Goal: Task Accomplishment & Management: Use online tool/utility

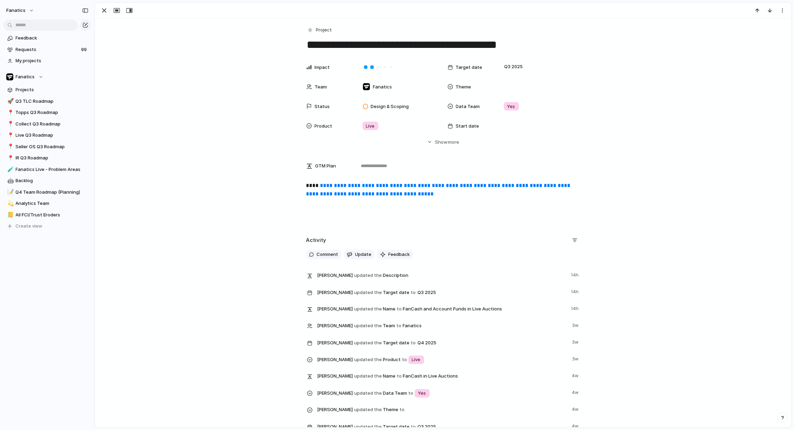
click at [379, 51] on textarea "**********" at bounding box center [443, 44] width 274 height 15
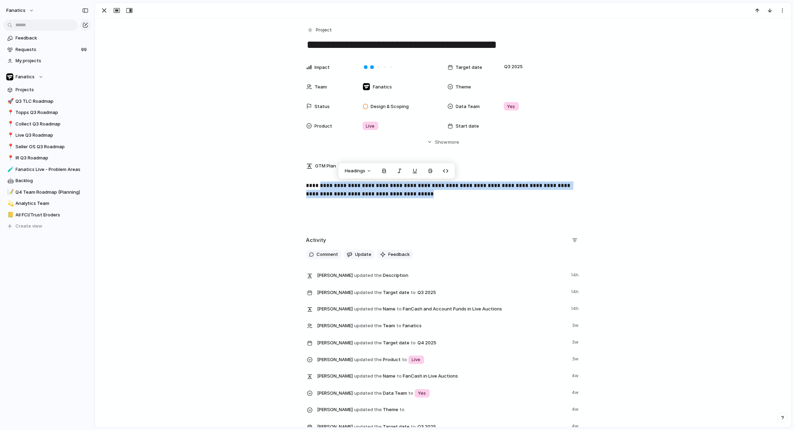
drag, startPoint x: 475, startPoint y: 193, endPoint x: 320, endPoint y: 184, distance: 154.8
click at [320, 184] on p "**********" at bounding box center [443, 190] width 274 height 17
copy link "**********"
